Goal: Task Accomplishment & Management: Use online tool/utility

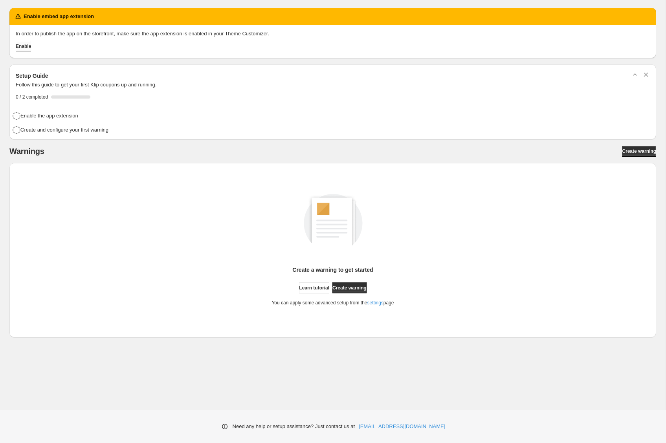
click at [29, 48] on span "Enable" at bounding box center [23, 46] width 15 height 6
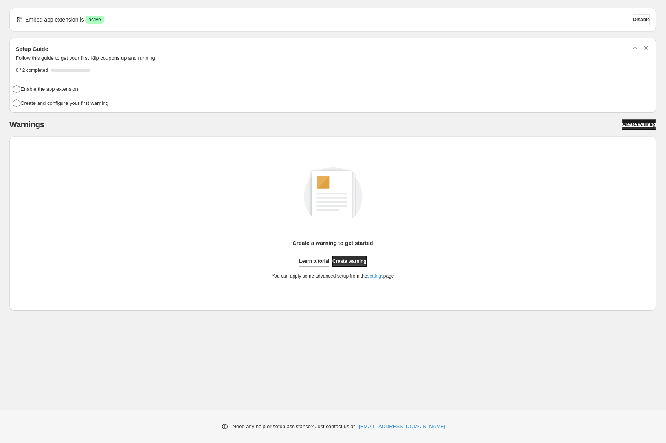
click at [633, 121] on span "Create warning" at bounding box center [639, 124] width 34 height 6
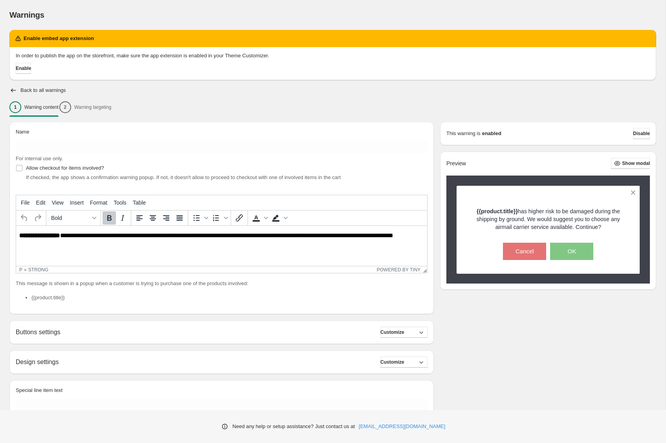
scroll to position [35, 0]
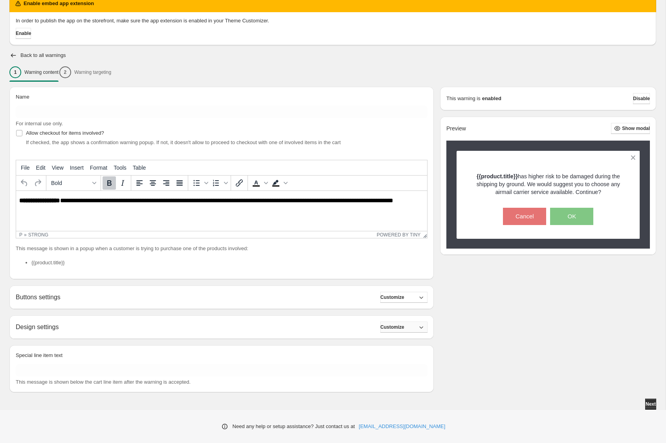
click at [402, 327] on span "Customize" at bounding box center [392, 327] width 24 height 6
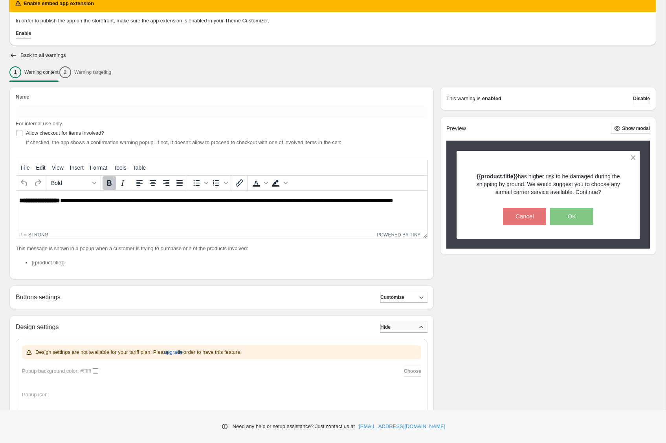
click at [402, 327] on button "Hide" at bounding box center [403, 327] width 47 height 11
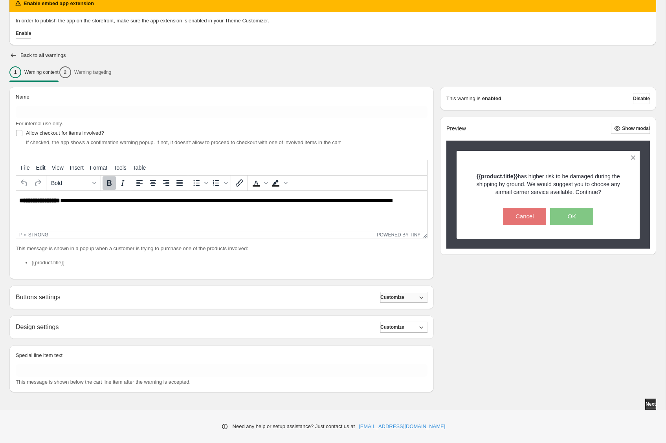
click at [404, 298] on span "Customize" at bounding box center [392, 297] width 24 height 6
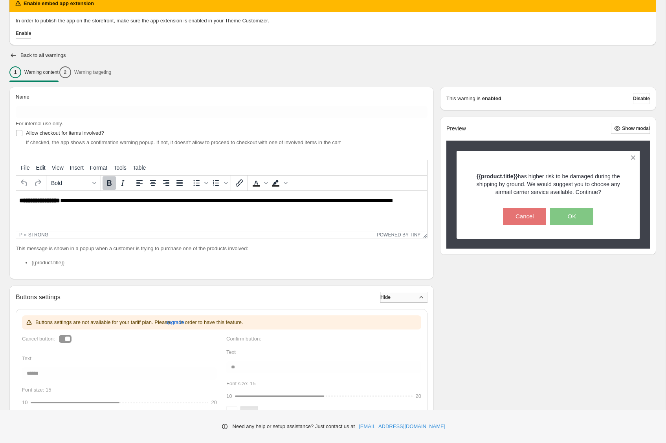
click at [406, 298] on button "Hide" at bounding box center [403, 297] width 47 height 11
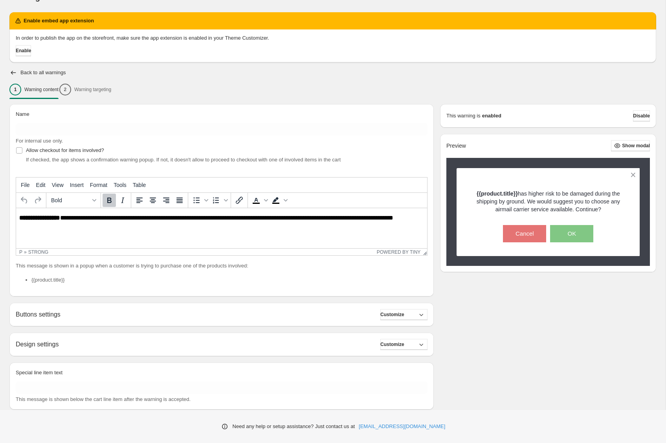
scroll to position [0, 0]
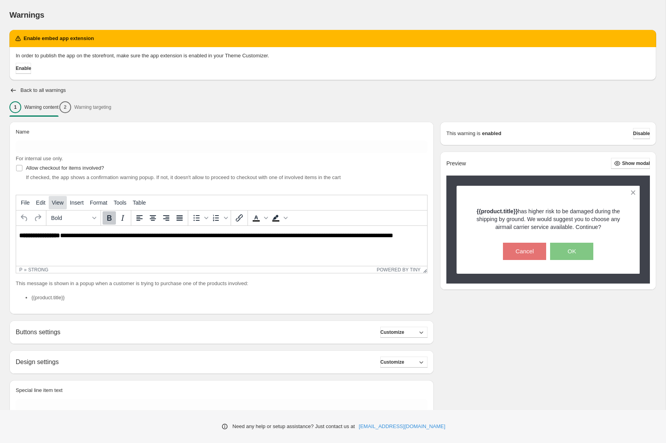
click at [53, 204] on span "View" at bounding box center [58, 202] width 12 height 6
click at [76, 203] on span "Insert" at bounding box center [77, 202] width 14 height 6
click at [92, 203] on span "Format" at bounding box center [98, 202] width 17 height 6
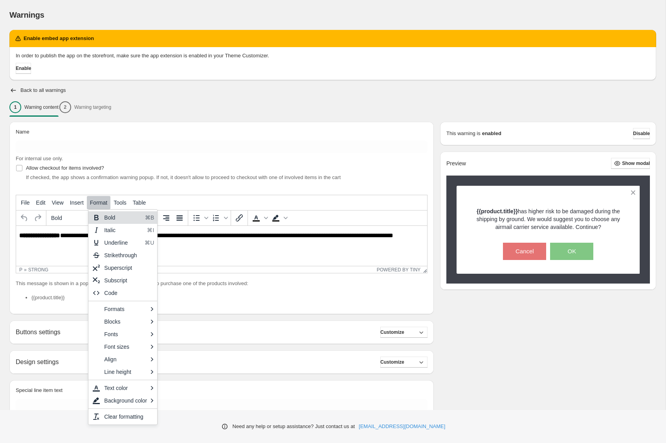
click at [92, 203] on span "Format" at bounding box center [98, 202] width 17 height 6
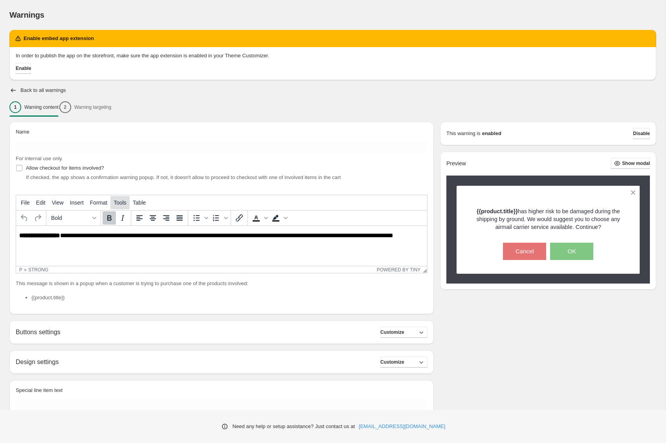
click at [124, 202] on span "Tools" at bounding box center [119, 202] width 13 height 6
click at [236, 238] on p "**********" at bounding box center [221, 235] width 404 height 7
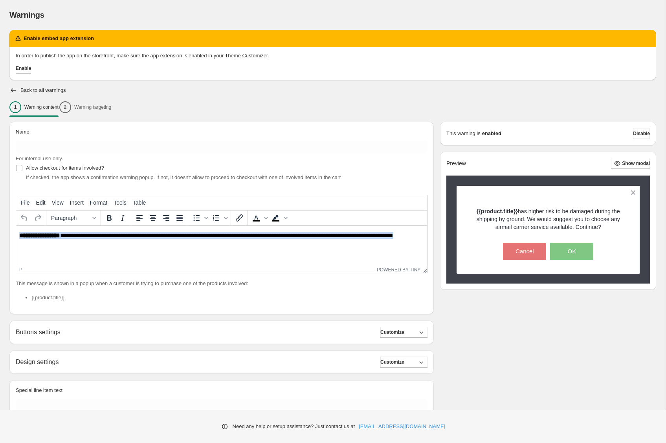
click at [236, 238] on p "**********" at bounding box center [221, 235] width 404 height 7
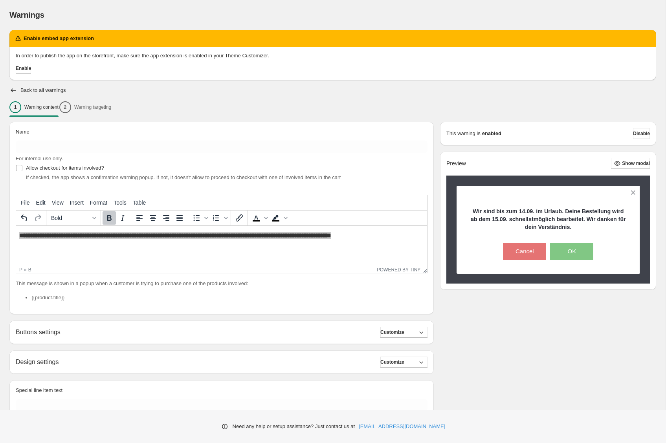
click at [112, 216] on icon "Bold" at bounding box center [108, 217] width 9 height 9
click at [68, 236] on p "**********" at bounding box center [221, 235] width 404 height 7
drag, startPoint x: 64, startPoint y: 236, endPoint x: 77, endPoint y: 236, distance: 13.0
click at [77, 236] on p "**********" at bounding box center [221, 235] width 404 height 7
click at [106, 216] on icon "Bold" at bounding box center [108, 217] width 9 height 9
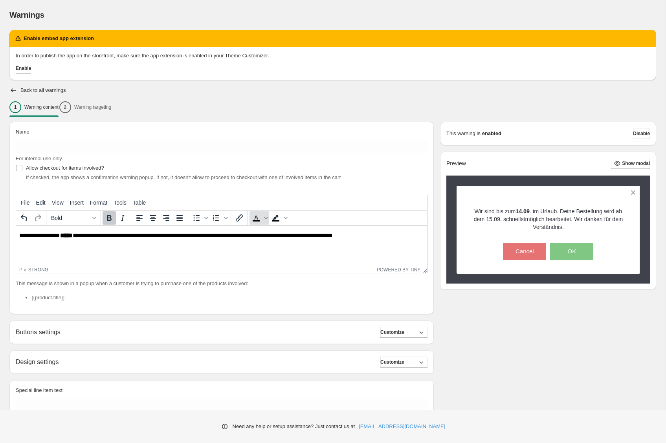
click at [257, 216] on icon "Text color" at bounding box center [255, 217] width 9 height 9
click at [265, 218] on icon "Text color" at bounding box center [266, 218] width 4 height 4
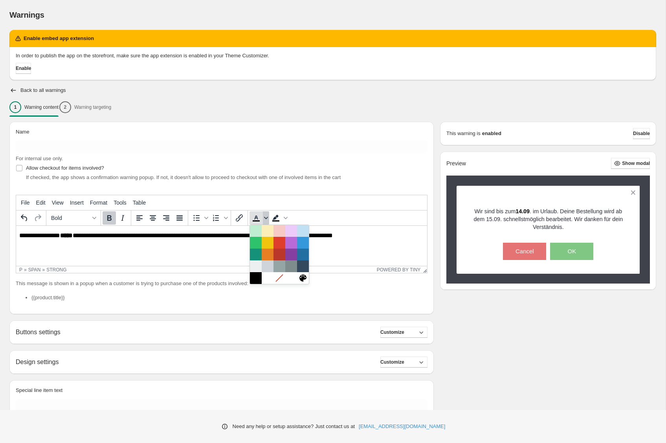
click at [265, 218] on icon "Text color" at bounding box center [266, 218] width 4 height 4
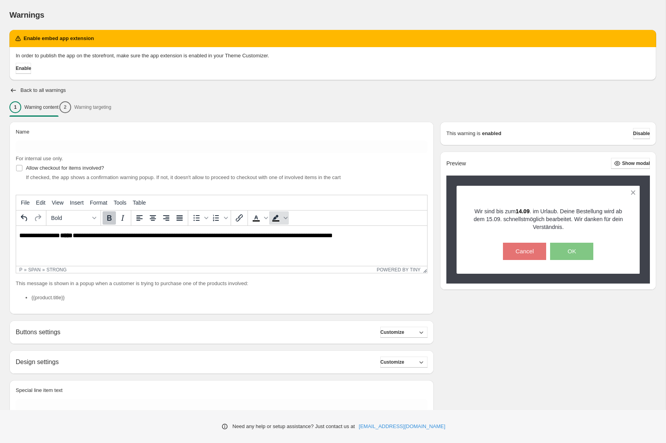
click at [275, 218] on icon "Background color" at bounding box center [275, 217] width 6 height 5
click at [286, 218] on icon "Background color" at bounding box center [286, 218] width 4 height 2
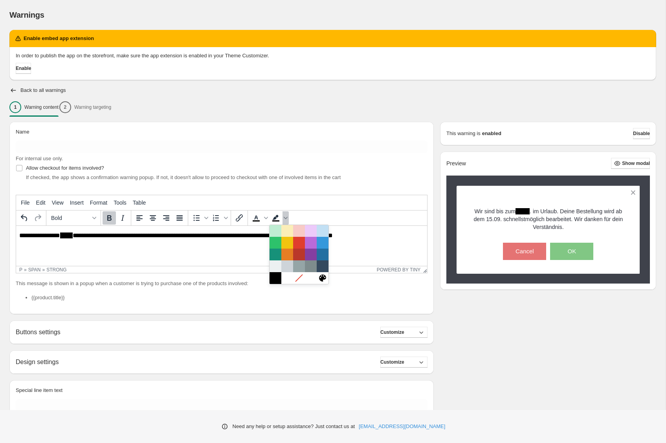
click at [313, 278] on div at bounding box center [298, 278] width 59 height 12
click at [299, 278] on icon at bounding box center [298, 277] width 7 height 7
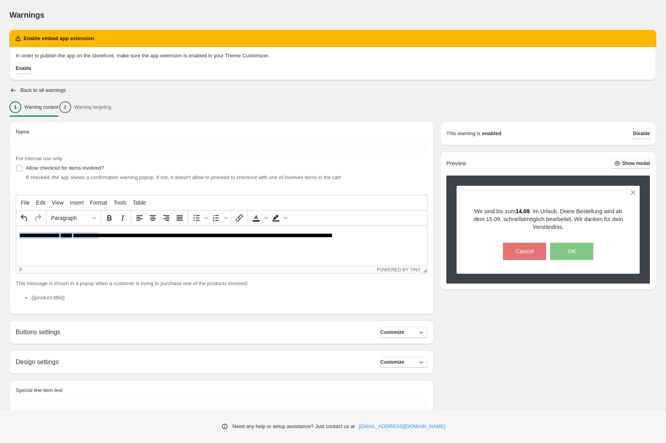
drag, startPoint x: 106, startPoint y: 236, endPoint x: 15, endPoint y: 236, distance: 91.1
click at [16, 236] on html "**********" at bounding box center [221, 236] width 411 height 20
click at [106, 218] on icon "Bold" at bounding box center [108, 217] width 9 height 9
click at [105, 246] on html "**********" at bounding box center [221, 236] width 411 height 20
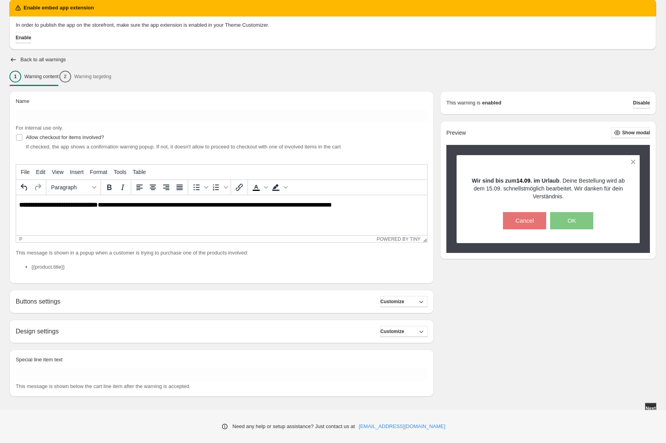
scroll to position [35, 0]
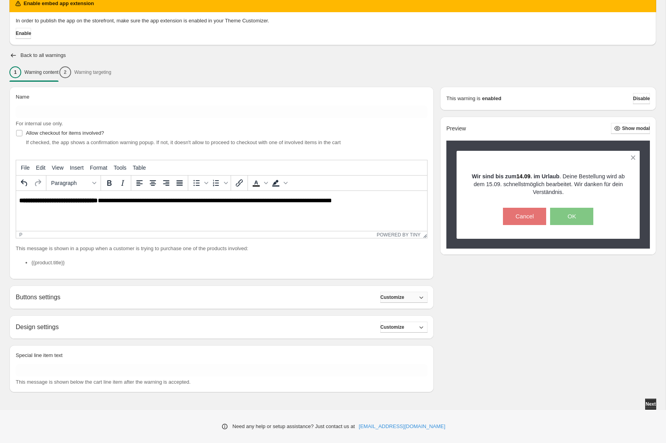
click at [414, 299] on button "Customize" at bounding box center [403, 297] width 47 height 11
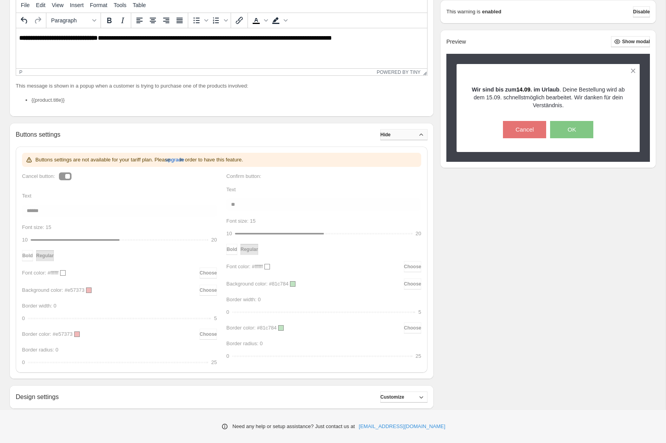
scroll to position [233, 0]
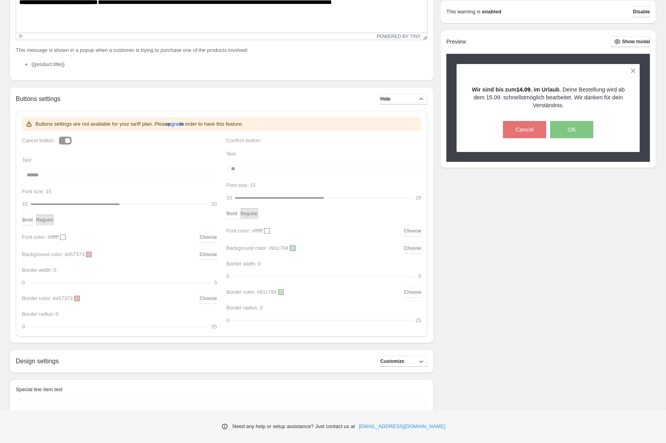
click at [48, 175] on div "Buttons settings are not available for your tariff plan. Please upgrade in orde…" at bounding box center [221, 224] width 399 height 214
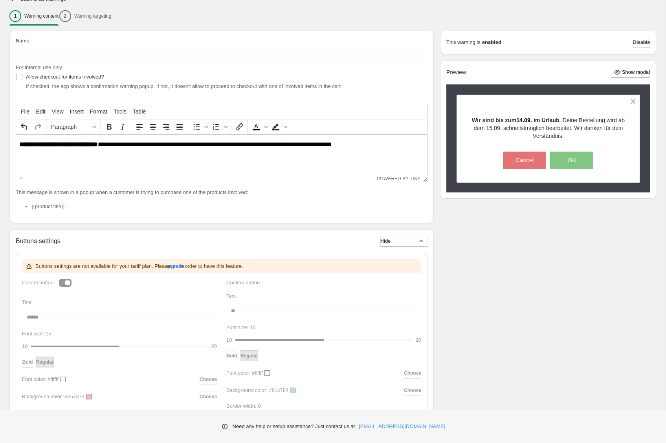
scroll to position [0, 0]
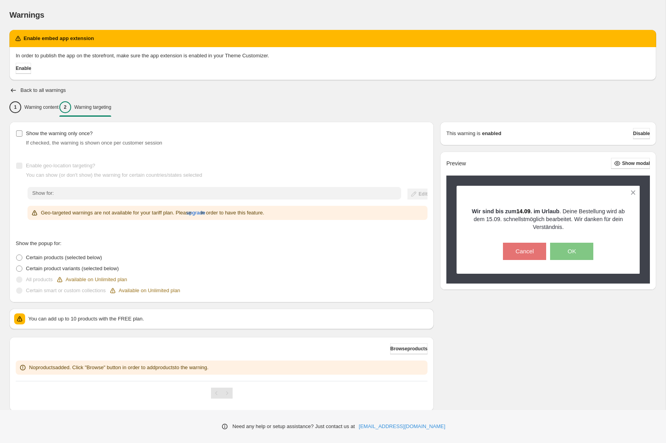
click at [23, 136] on label "Show the warning only once?" at bounding box center [54, 133] width 77 height 11
click at [18, 282] on span at bounding box center [19, 279] width 6 height 6
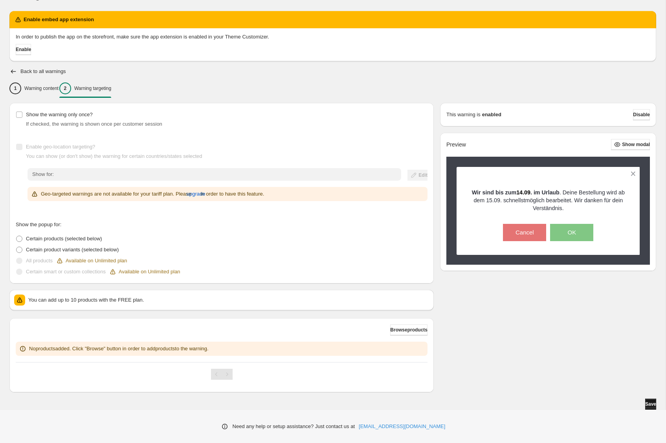
click at [645, 405] on span "Save" at bounding box center [650, 404] width 11 height 6
